Goal: Obtain resource: Download file/media

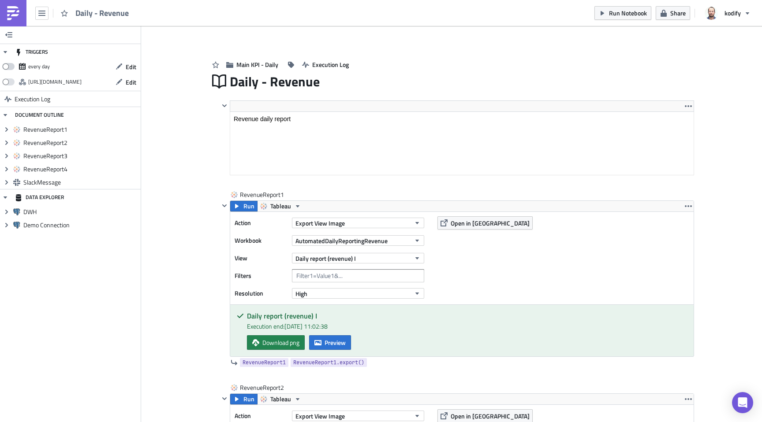
click at [5, 67] on span at bounding box center [8, 66] width 12 height 7
click at [5, 67] on input "checkbox" at bounding box center [7, 64] width 6 height 6
checkbox input "true"
click at [234, 209] on icon "button" at bounding box center [236, 206] width 7 height 7
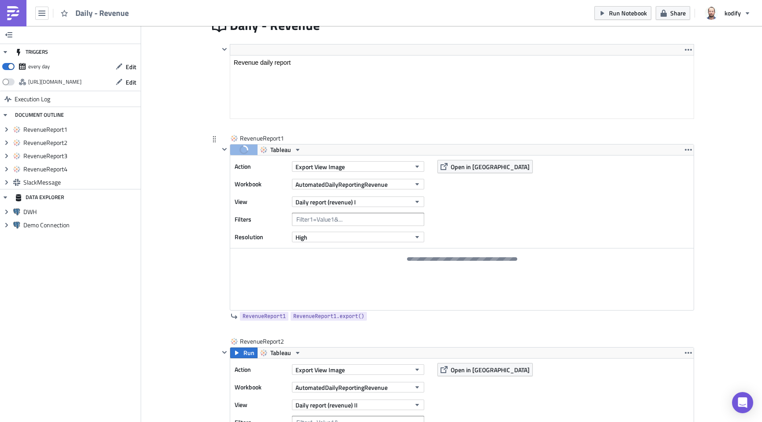
scroll to position [68, 0]
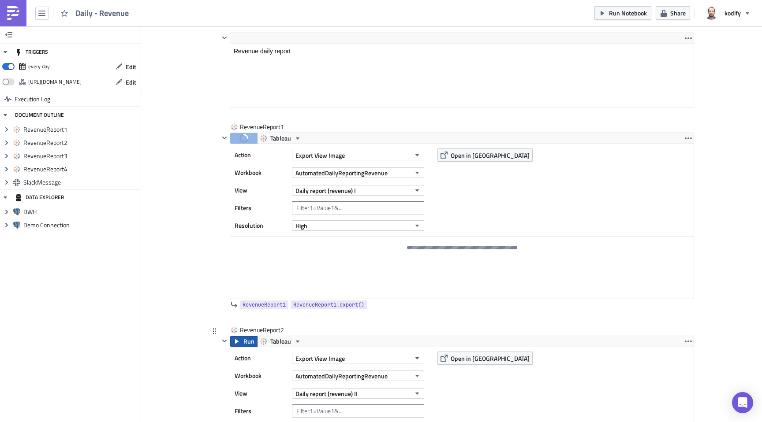
click at [233, 339] on icon "button" at bounding box center [236, 341] width 7 height 7
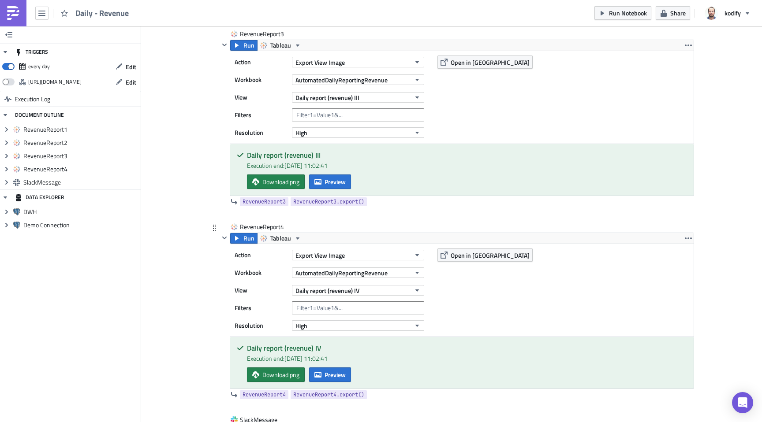
scroll to position [482, 0]
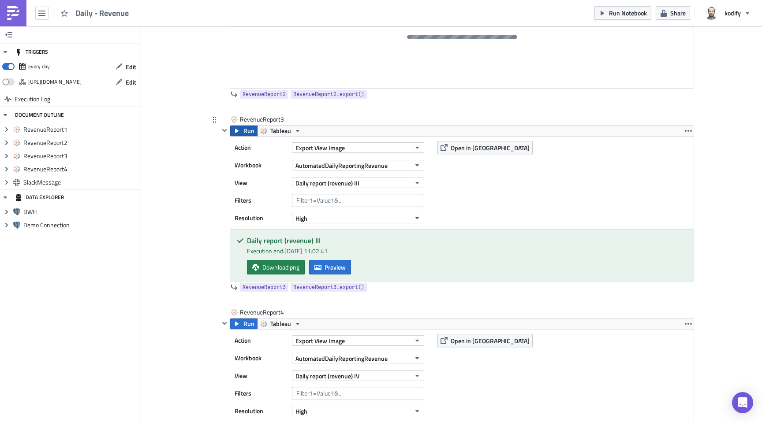
click at [243, 131] on span "Run" at bounding box center [248, 131] width 11 height 11
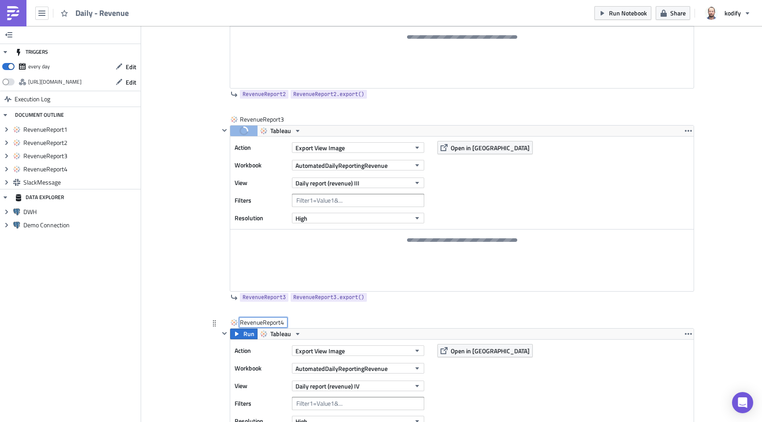
click at [240, 321] on div "RevenueReport4 RevenueReport4" at bounding box center [263, 322] width 47 height 9
click at [236, 331] on icon "button" at bounding box center [236, 334] width 7 height 7
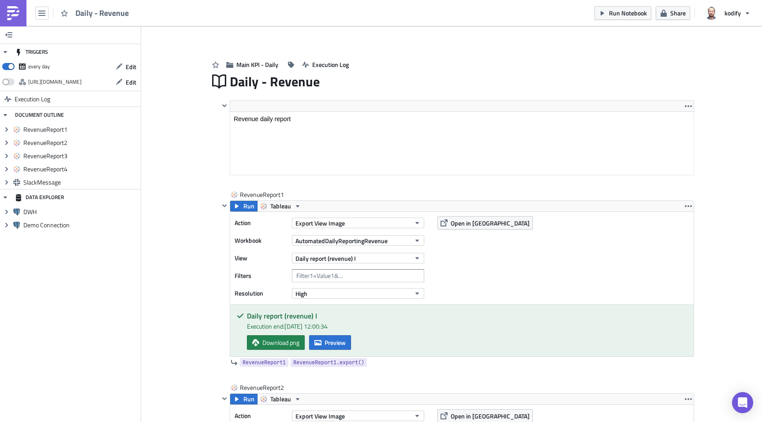
scroll to position [199, 0]
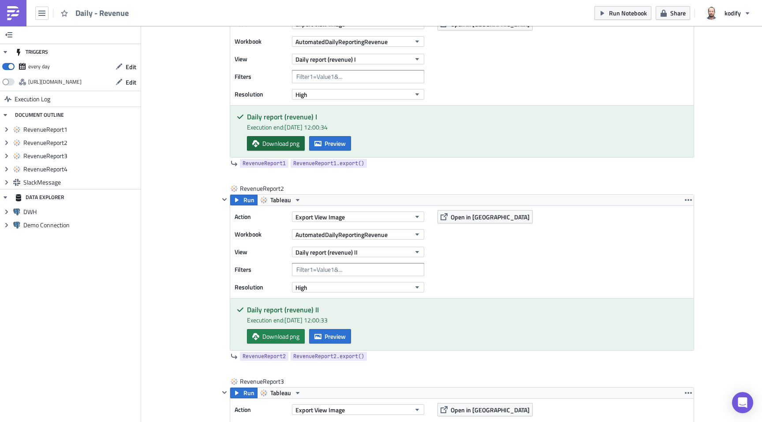
click at [262, 144] on span "Download png" at bounding box center [280, 143] width 37 height 9
click at [270, 339] on span "Download png" at bounding box center [280, 336] width 37 height 9
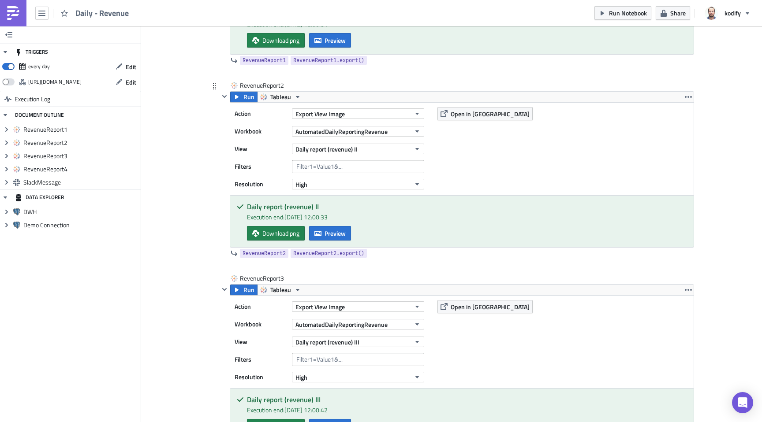
scroll to position [320, 0]
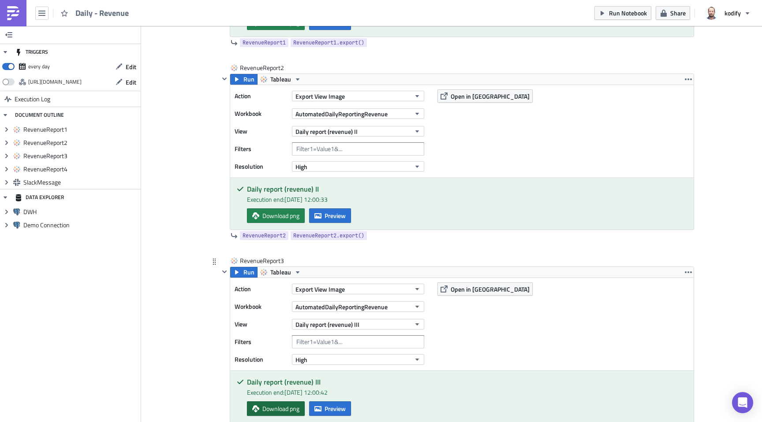
click at [264, 413] on span "Download png" at bounding box center [280, 408] width 37 height 9
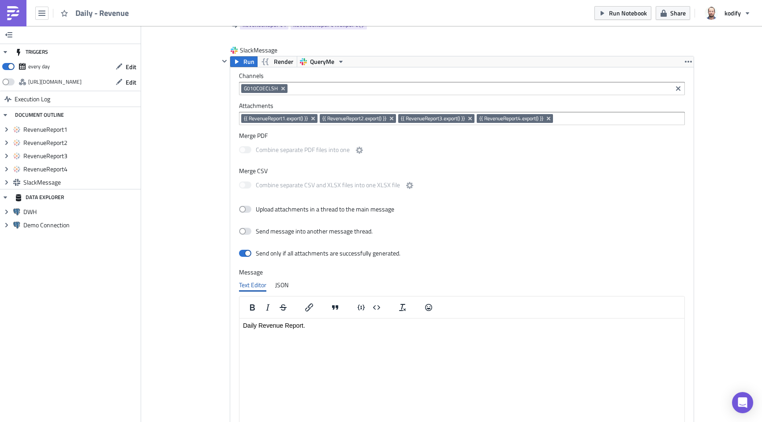
scroll to position [716, 0]
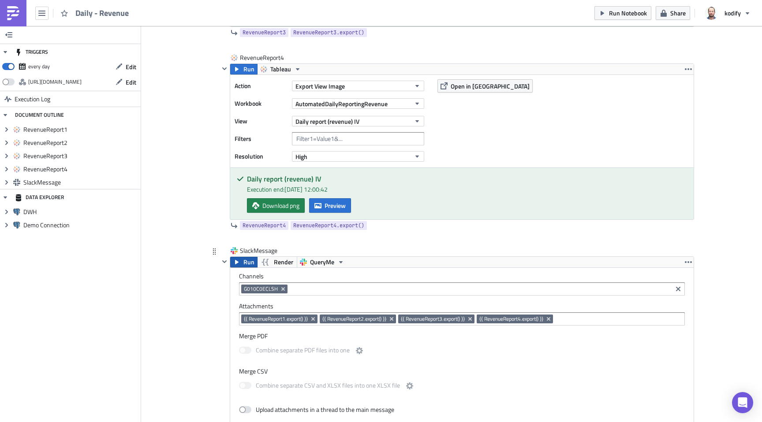
click at [235, 259] on button "Run" at bounding box center [243, 262] width 27 height 11
